Goal: Book appointment/travel/reservation

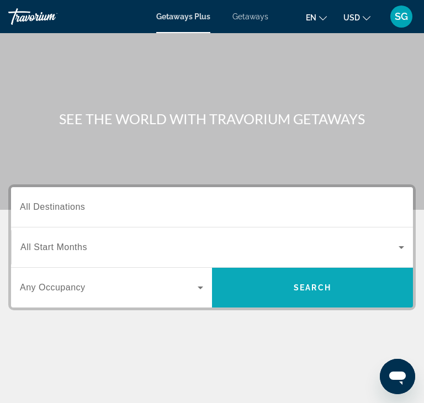
click at [280, 291] on span "Search widget" at bounding box center [312, 287] width 201 height 26
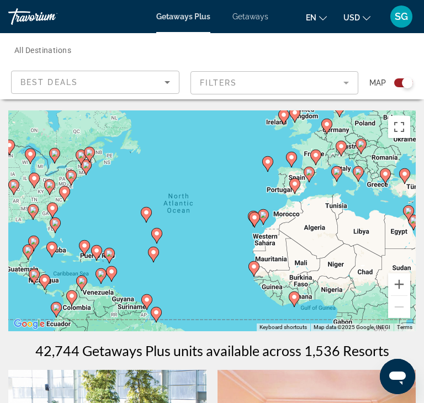
click at [77, 82] on div "Best Deals" at bounding box center [92, 82] width 144 height 13
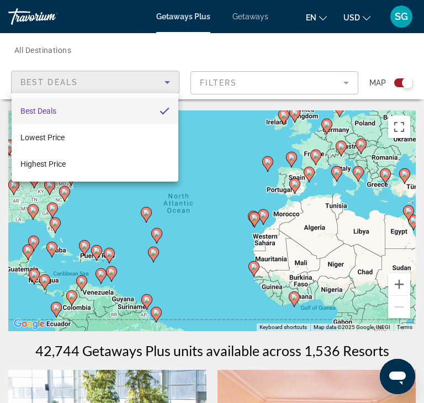
click at [57, 116] on mat-option "Best Deals" at bounding box center [95, 111] width 167 height 26
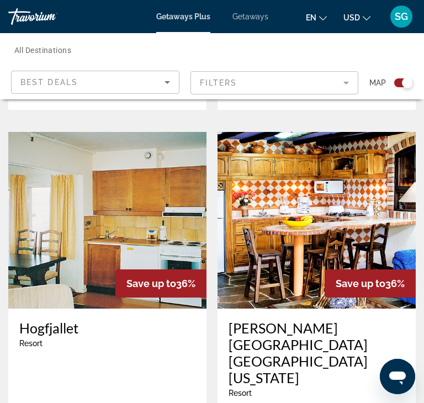
scroll to position [1861, 0]
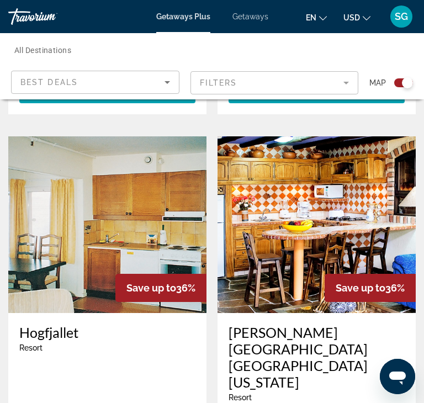
click at [48, 81] on span "Best Deals" at bounding box center [48, 82] width 57 height 9
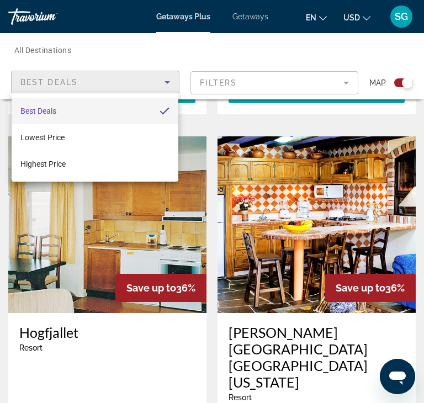
click at [342, 88] on div at bounding box center [212, 201] width 424 height 403
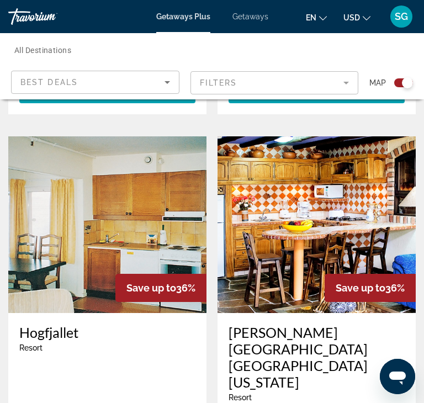
click at [343, 82] on mat-form-field "Filters" at bounding box center [274, 82] width 168 height 23
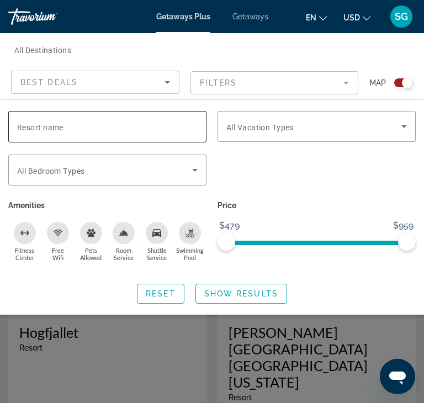
click at [57, 128] on span "Resort name" at bounding box center [40, 127] width 46 height 9
click at [57, 128] on input "Resort name" at bounding box center [107, 126] width 180 height 13
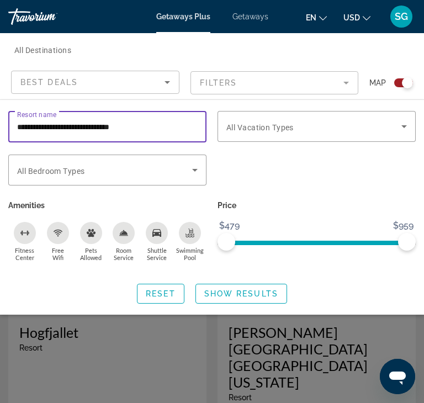
type input "**********"
click at [235, 305] on span "Search widget" at bounding box center [241, 293] width 90 height 26
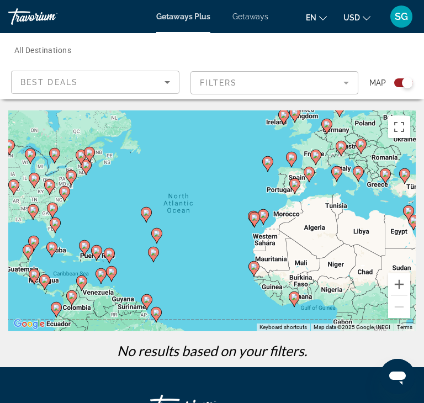
click at [53, 229] on gmp-advanced-marker "Main content" at bounding box center [55, 225] width 11 height 17
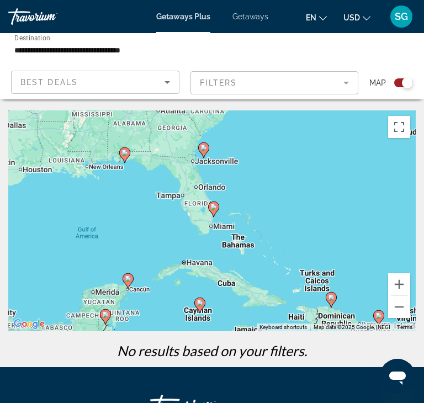
click at [124, 152] on image "Main content" at bounding box center [124, 152] width 7 height 7
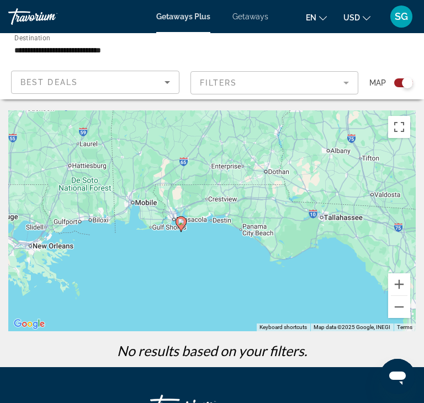
click at [181, 221] on image "Main content" at bounding box center [181, 221] width 7 height 7
type input "**********"
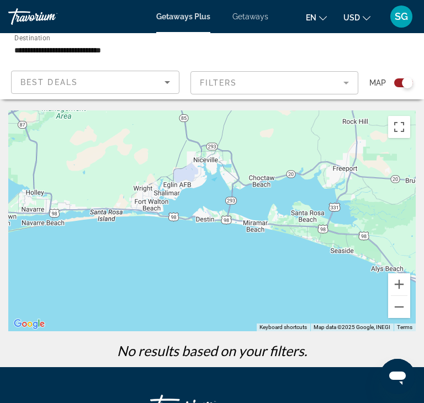
click at [112, 86] on div "Best Deals" at bounding box center [92, 82] width 144 height 13
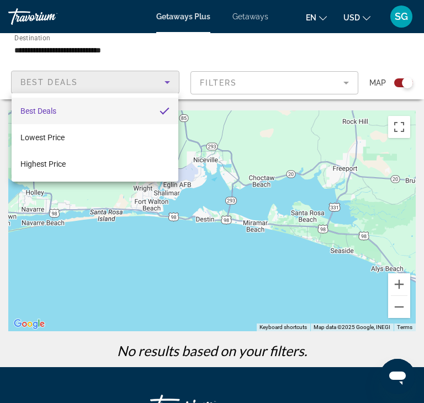
click at [117, 115] on mat-option "Best Deals" at bounding box center [95, 111] width 167 height 26
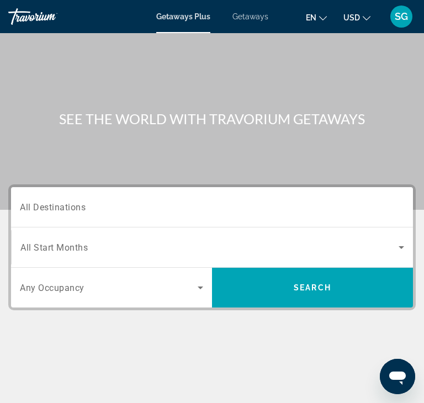
click at [66, 291] on span "Any Occupancy" at bounding box center [52, 287] width 65 height 10
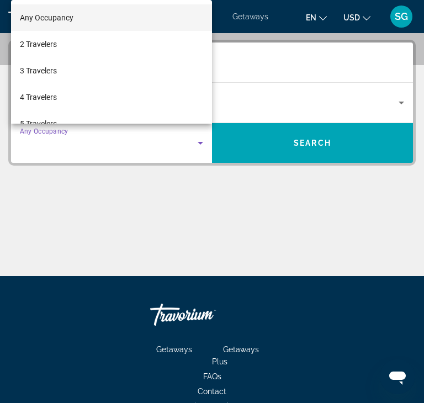
scroll to position [148, 0]
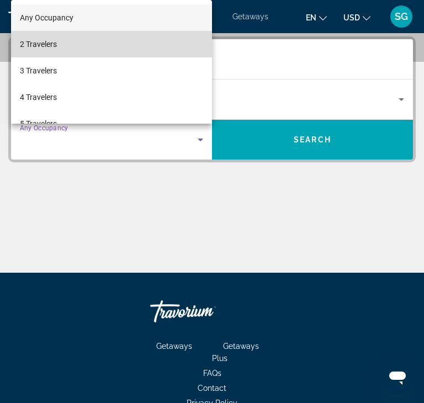
click at [47, 50] on span "2 Travelers" at bounding box center [38, 44] width 37 height 13
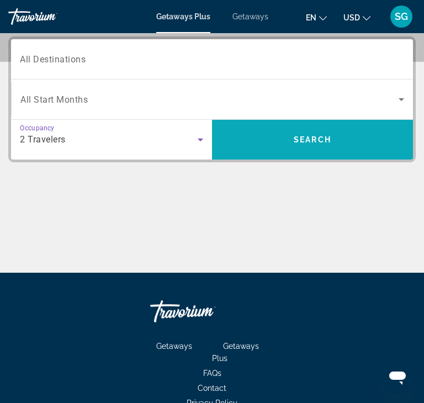
click at [292, 142] on span "Search widget" at bounding box center [312, 139] width 201 height 26
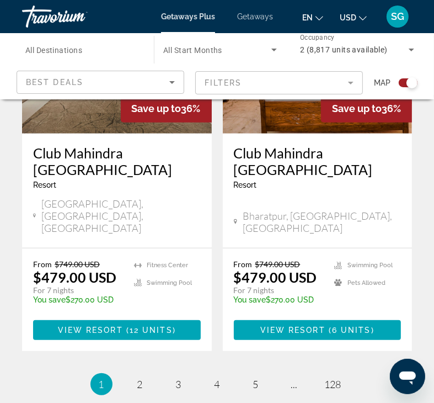
scroll to position [2508, 0]
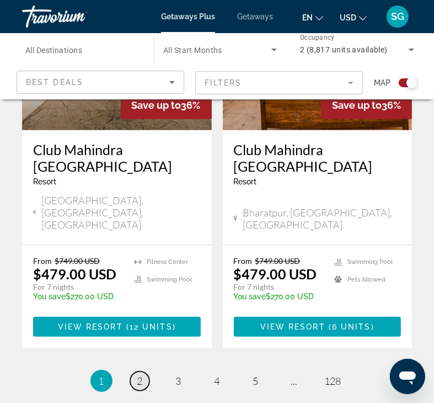
click at [148, 371] on link "page 2" at bounding box center [139, 380] width 19 height 19
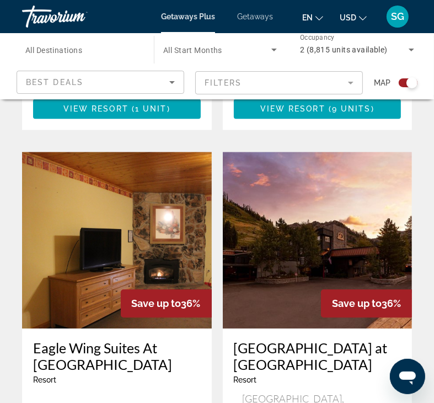
scroll to position [1427, 0]
